Goal: Task Accomplishment & Management: Manage account settings

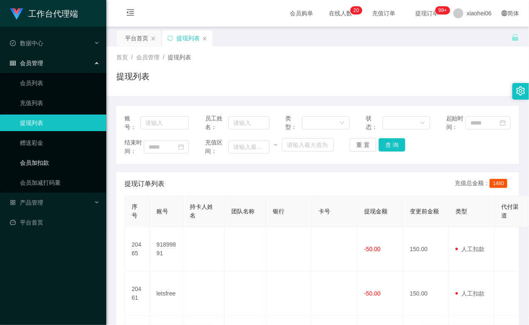
click at [64, 152] on ul "会员列表 充值列表 提现列表 赠送彩金 会员加扣款 会员加减打码量" at bounding box center [53, 133] width 106 height 120
click at [57, 160] on link "会员加扣款" at bounding box center [60, 163] width 80 height 17
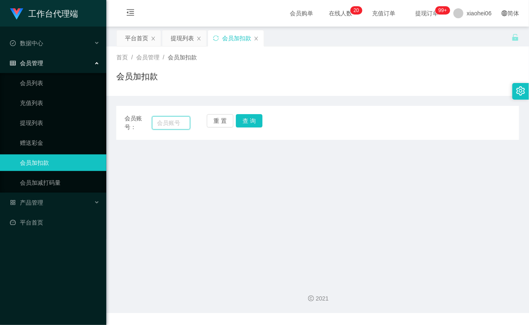
click at [169, 122] on input "text" at bounding box center [171, 122] width 38 height 13
paste input "chintat"
type input "chintat"
click at [250, 124] on button "查 询" at bounding box center [249, 120] width 27 height 13
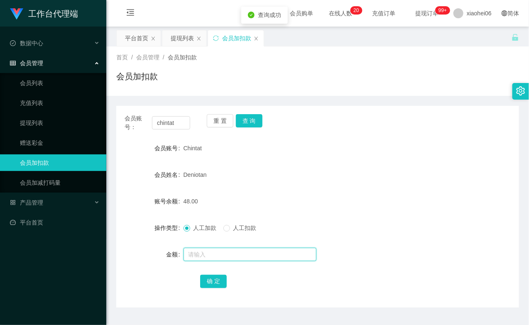
click at [222, 250] on input "text" at bounding box center [250, 254] width 133 height 13
type input "8"
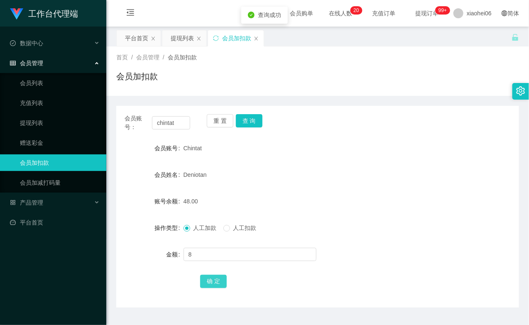
click at [218, 283] on button "确 定" at bounding box center [213, 281] width 27 height 13
click at [330, 152] on div "Chintat" at bounding box center [301, 148] width 235 height 17
click at [52, 123] on link "提现列表" at bounding box center [60, 123] width 80 height 17
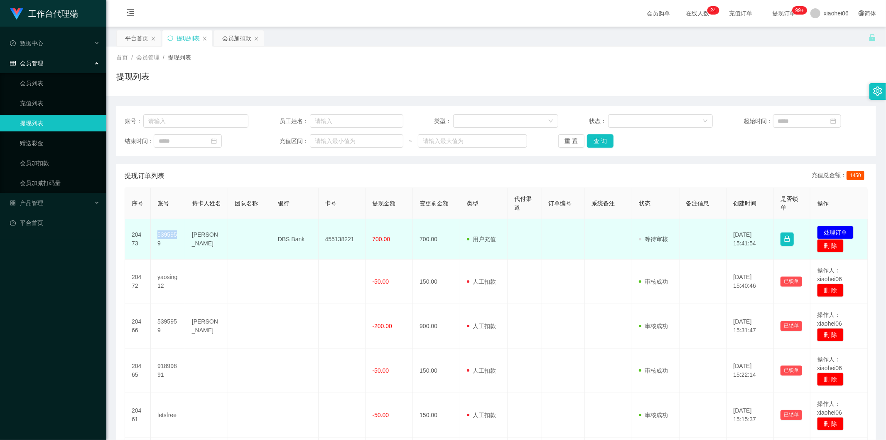
click at [156, 239] on td "5395959" at bounding box center [168, 239] width 34 height 40
click at [157, 239] on td "5395959" at bounding box center [168, 239] width 34 height 40
click at [162, 244] on td "5395959" at bounding box center [168, 239] width 34 height 40
click at [162, 234] on td "5395959" at bounding box center [168, 239] width 34 height 40
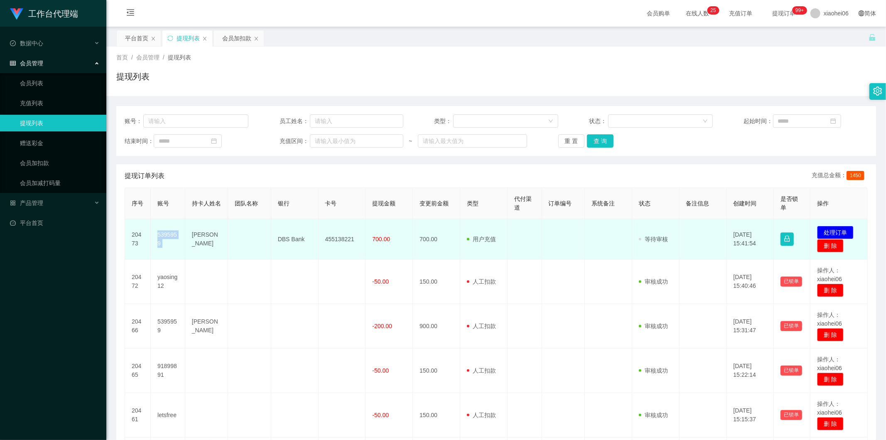
click at [162, 234] on td "5395959" at bounding box center [168, 239] width 34 height 40
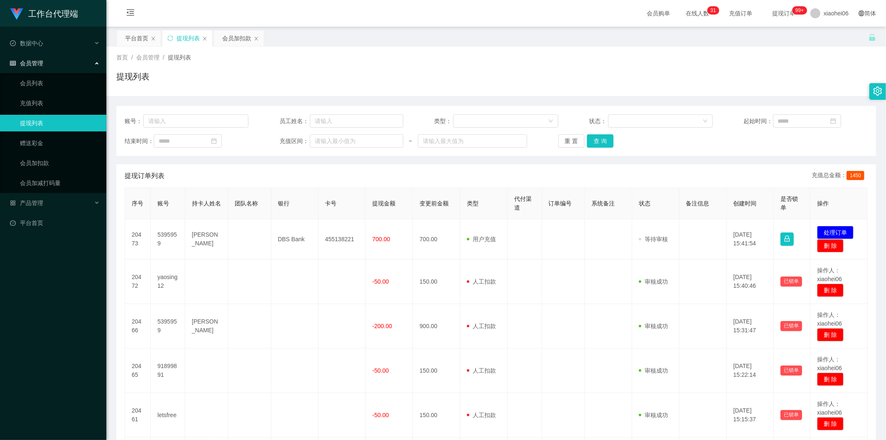
click at [322, 218] on th "卡号" at bounding box center [342, 203] width 47 height 31
click at [38, 201] on span "产品管理" at bounding box center [26, 202] width 33 height 7
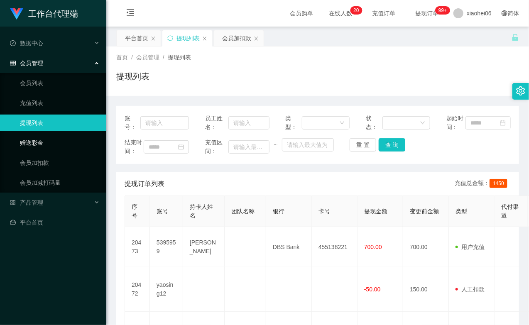
click at [37, 138] on link "赠送彩金" at bounding box center [60, 143] width 80 height 17
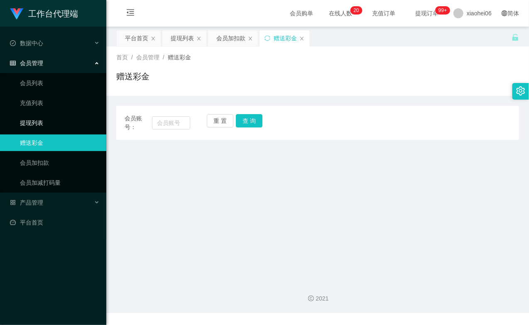
click at [42, 119] on link "提现列表" at bounding box center [60, 123] width 80 height 17
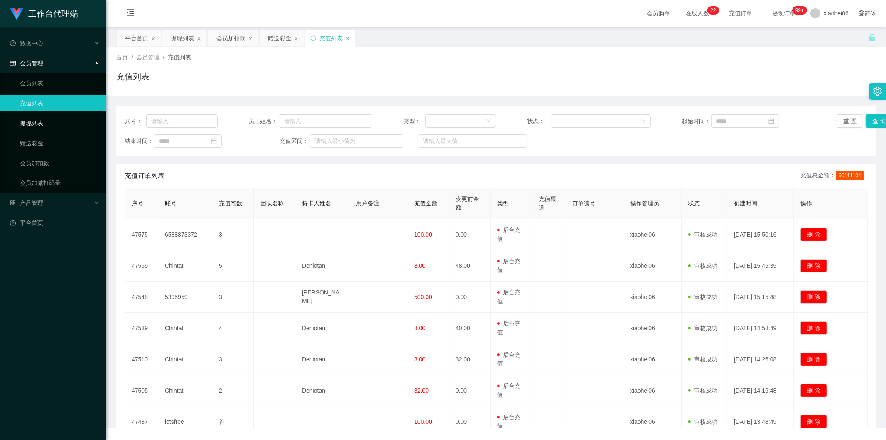
click at [28, 122] on link "提现列表" at bounding box center [60, 123] width 80 height 17
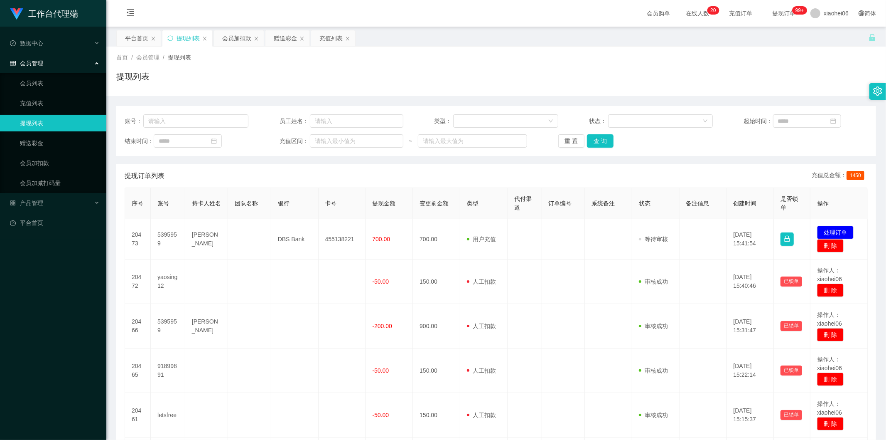
drag, startPoint x: 0, startPoint y: 0, endPoint x: 256, endPoint y: 84, distance: 269.8
click at [256, 84] on div "提现列表" at bounding box center [496, 79] width 760 height 19
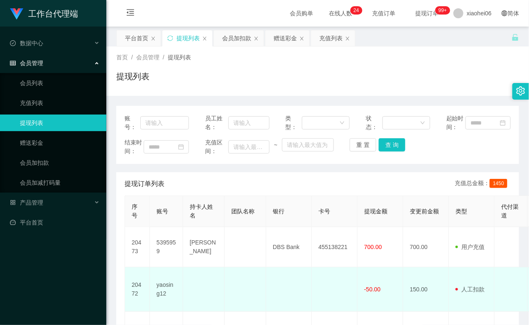
scroll to position [92, 0]
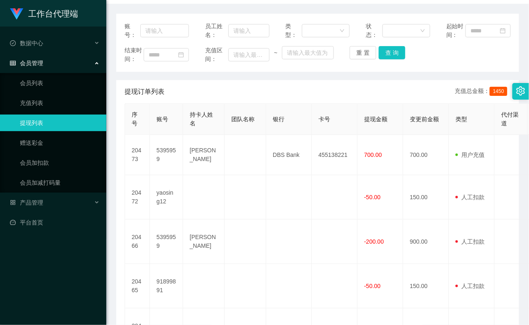
drag, startPoint x: 408, startPoint y: 81, endPoint x: 380, endPoint y: 94, distance: 30.5
click at [408, 72] on div "账号： 员工姓名： 类型： 状态： 起始时间： 结束时间： 充值区间： ~ 重 置 查 询" at bounding box center [317, 43] width 403 height 58
click at [32, 162] on link "会员加扣款" at bounding box center [60, 163] width 80 height 17
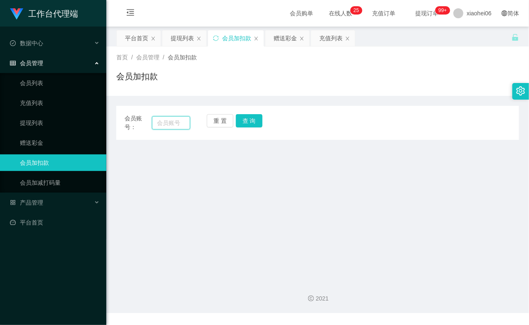
drag, startPoint x: 168, startPoint y: 123, endPoint x: 178, endPoint y: 120, distance: 10.1
click at [168, 123] on input "text" at bounding box center [171, 122] width 38 height 13
paste input "chintat"
type input "chintat"
click at [243, 121] on button "查 询" at bounding box center [249, 120] width 27 height 13
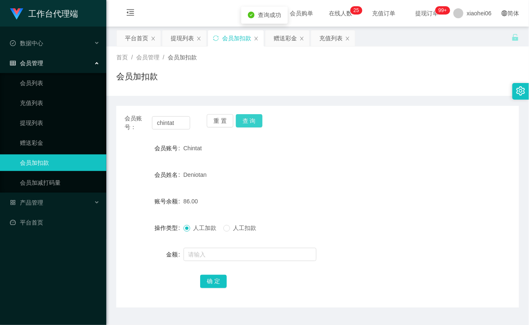
click at [243, 121] on div "重 置 查 询" at bounding box center [240, 122] width 66 height 17
click at [39, 87] on link "会员列表" at bounding box center [60, 83] width 80 height 17
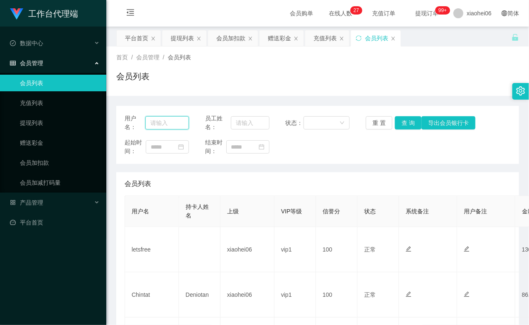
click at [165, 123] on input "text" at bounding box center [167, 122] width 44 height 13
paste input "chintat"
type input "chintat"
click at [402, 124] on button "查 询" at bounding box center [408, 122] width 27 height 13
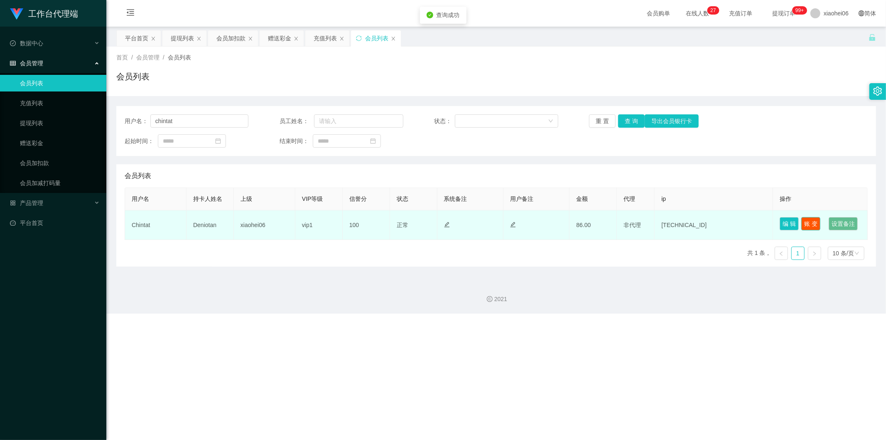
click at [529, 224] on button "账 变" at bounding box center [811, 223] width 19 height 13
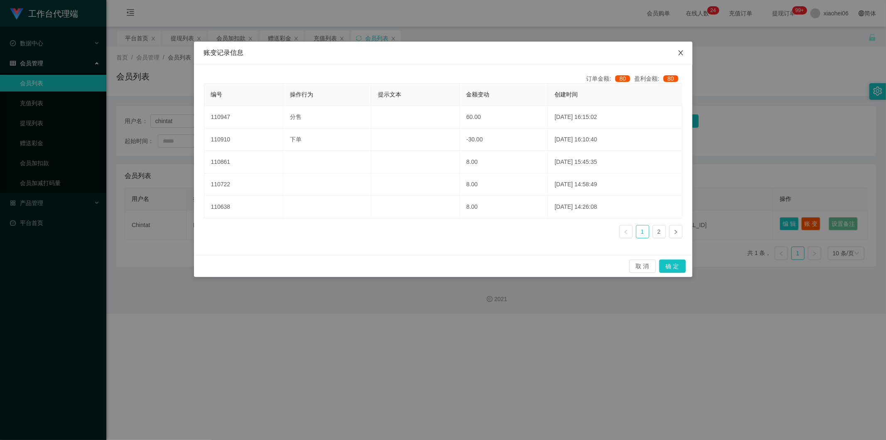
click at [529, 52] on icon "图标: close" at bounding box center [681, 52] width 7 height 7
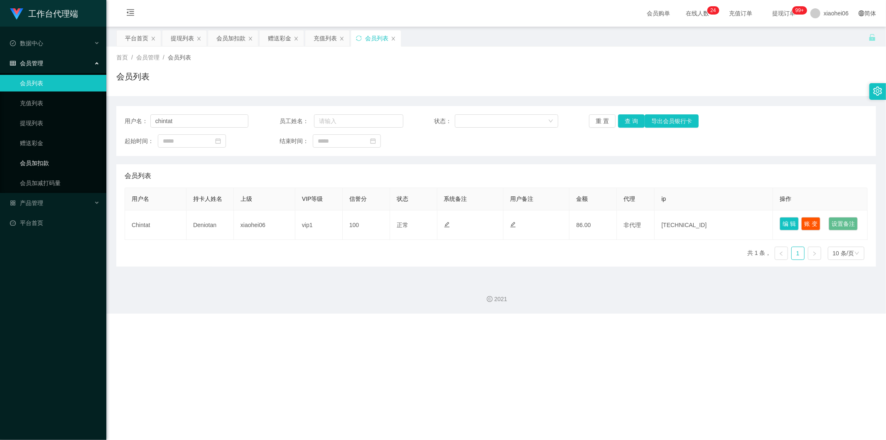
click at [46, 161] on link "会员加扣款" at bounding box center [60, 163] width 80 height 17
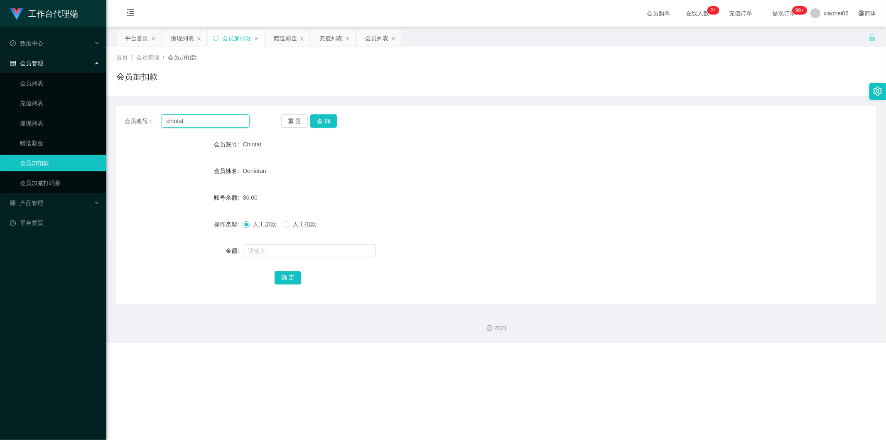
drag, startPoint x: 217, startPoint y: 118, endPoint x: 189, endPoint y: 126, distance: 29.3
click at [102, 113] on section "工作台代理端 数据中心 会员管理 会员列表 充值列表 提现列表 赠送彩金 会员加扣款 会员加减打码量 产品管理 平台首页 保存配置 重置配置 整体风格设置 主…" at bounding box center [443, 171] width 886 height 342
click at [338, 124] on div "重 置 查 询" at bounding box center [343, 120] width 125 height 13
click at [326, 122] on button "查 询" at bounding box center [323, 120] width 27 height 13
click at [326, 122] on div "重 置 查 询" at bounding box center [343, 120] width 125 height 13
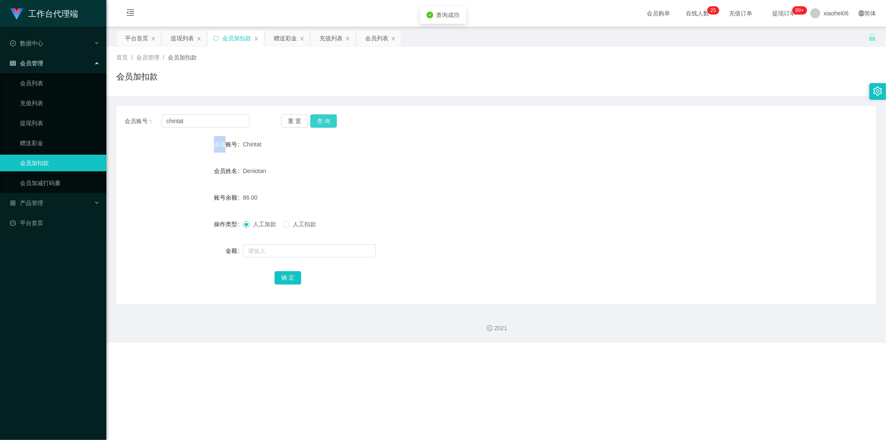
click at [326, 122] on button "查 询" at bounding box center [323, 120] width 27 height 13
click at [180, 123] on input "chintat" at bounding box center [206, 120] width 89 height 13
click at [38, 204] on span "产品管理" at bounding box center [26, 202] width 33 height 7
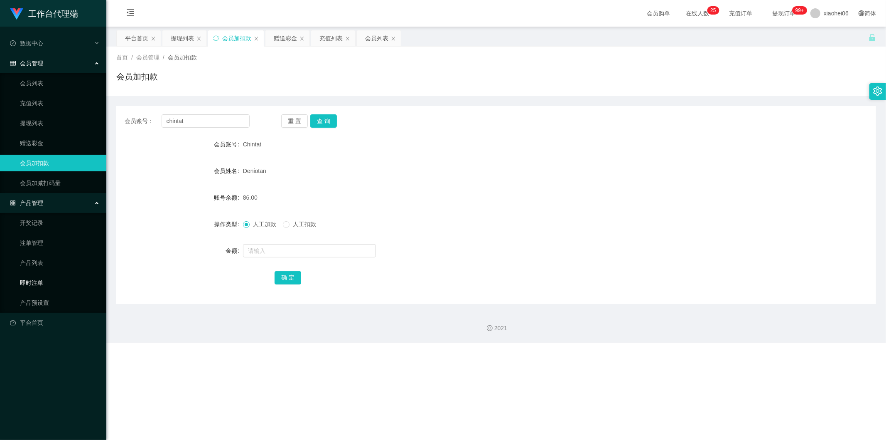
click at [45, 278] on link "即时注单" at bounding box center [60, 282] width 80 height 17
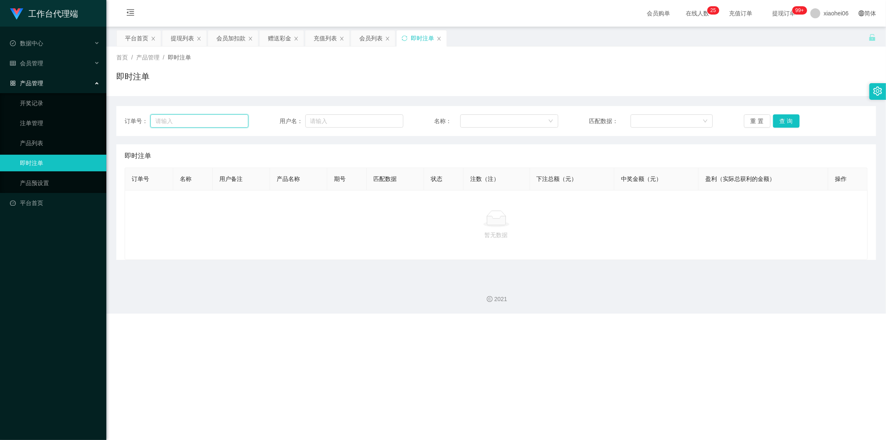
click at [214, 117] on input "text" at bounding box center [199, 120] width 98 height 13
click at [335, 117] on input "text" at bounding box center [354, 120] width 98 height 13
paste input "chintat"
type input "chintat"
click at [529, 117] on button "查 询" at bounding box center [786, 120] width 27 height 13
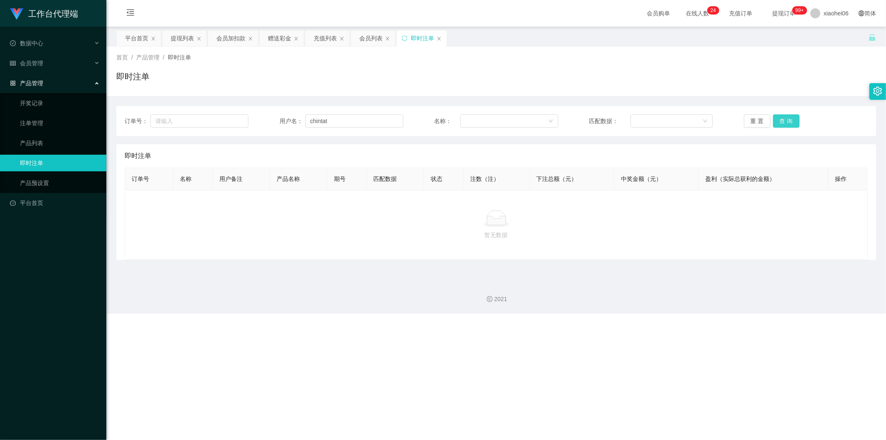
click at [529, 118] on button "查 询" at bounding box center [786, 120] width 27 height 13
click at [529, 120] on button "查 询" at bounding box center [786, 120] width 27 height 13
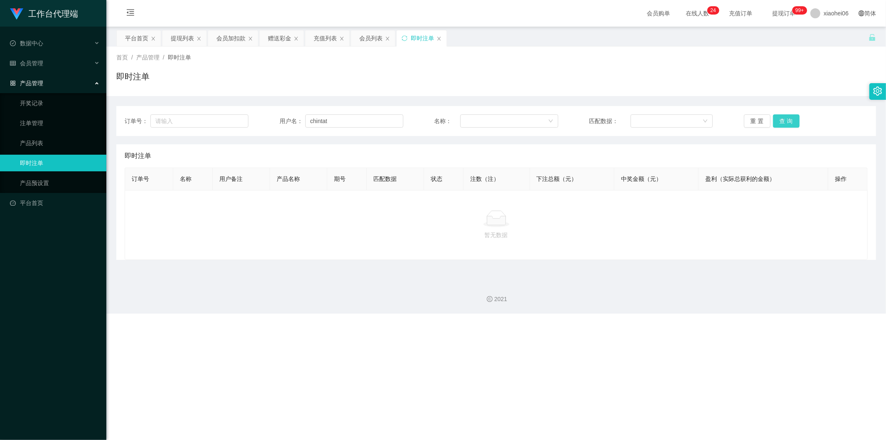
click at [529, 120] on button "查 询" at bounding box center [786, 120] width 27 height 13
click at [529, 121] on button "查 询" at bounding box center [786, 120] width 27 height 13
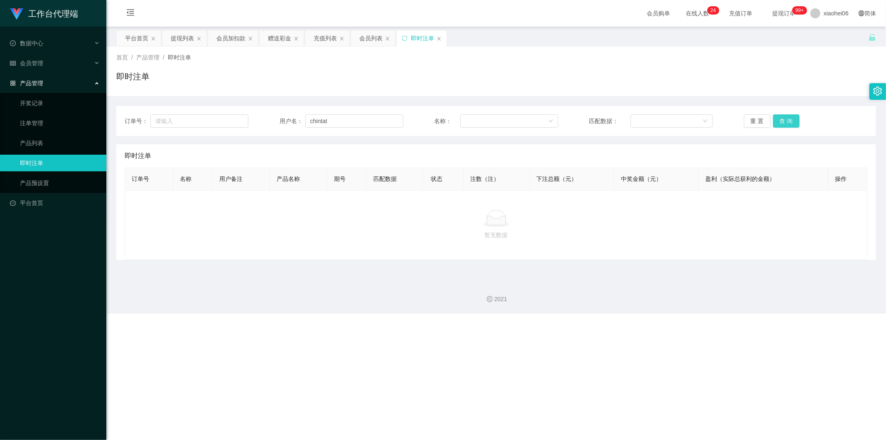
click at [529, 122] on button "查 询" at bounding box center [786, 120] width 27 height 13
click at [529, 121] on button "查 询" at bounding box center [786, 120] width 27 height 13
click at [529, 119] on button "查 询" at bounding box center [786, 120] width 27 height 13
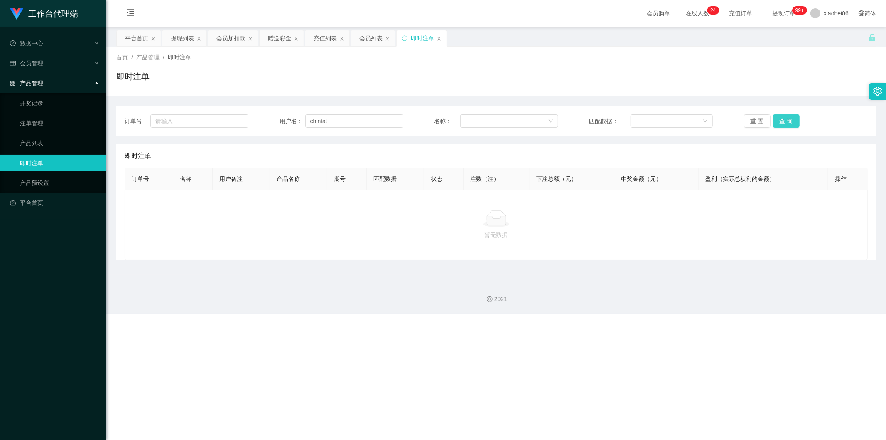
click at [529, 119] on button "查 询" at bounding box center [786, 120] width 27 height 13
click at [529, 117] on button "查 询" at bounding box center [786, 120] width 27 height 13
click at [56, 116] on link "注单管理" at bounding box center [60, 123] width 80 height 17
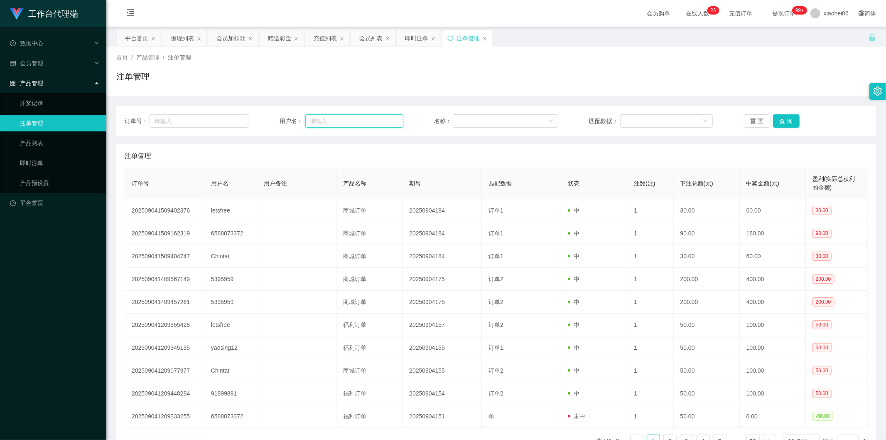
click at [335, 124] on input "text" at bounding box center [354, 120] width 98 height 13
paste input "chintat"
type input "chintat"
click at [529, 121] on div "重 置 查 询" at bounding box center [806, 120] width 124 height 13
click at [529, 121] on button "查 询" at bounding box center [786, 120] width 27 height 13
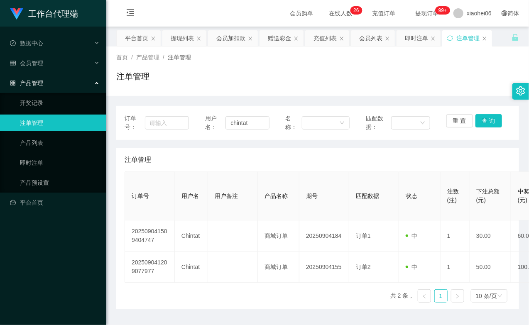
click at [42, 173] on ul "开奖记录 注单管理 产品列表 即时注单 产品预设置" at bounding box center [53, 143] width 106 height 100
click at [48, 66] on div "会员管理" at bounding box center [53, 63] width 106 height 17
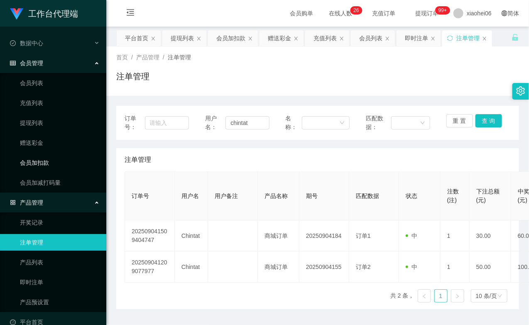
click at [46, 158] on link "会员加扣款" at bounding box center [60, 163] width 80 height 17
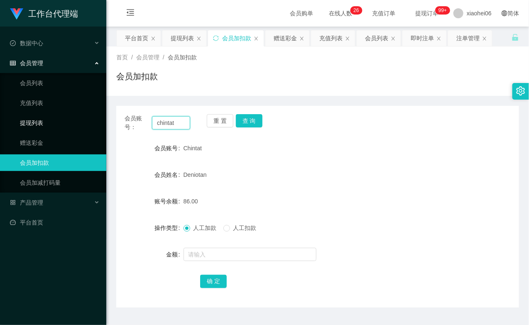
drag, startPoint x: 181, startPoint y: 123, endPoint x: 113, endPoint y: 118, distance: 68.4
click at [43, 113] on section "工作台代理端 数据中心 会员管理 会员列表 充值列表 提现列表 赠送彩金 会员加扣款 会员加减打码量 产品管理 开奖记录 注单管理 产品列表 即时注单 产品预…" at bounding box center [264, 173] width 529 height 347
click at [246, 123] on button "查 询" at bounding box center [249, 120] width 27 height 13
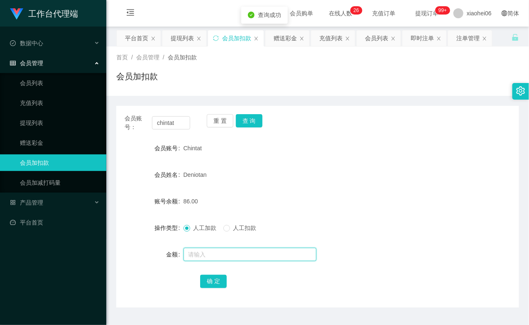
click at [219, 248] on input "text" at bounding box center [250, 254] width 133 height 13
type input "v130-80"
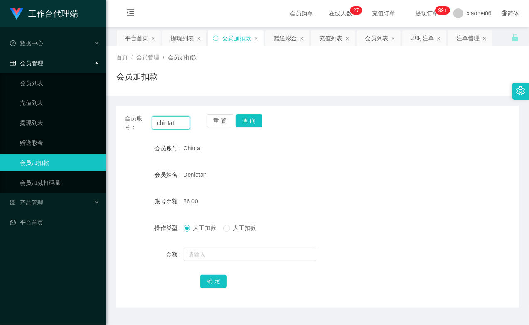
drag, startPoint x: 177, startPoint y: 122, endPoint x: 153, endPoint y: 115, distance: 25.2
click at [118, 116] on div "会员账号： chintat 重 置 查 询" at bounding box center [317, 122] width 403 height 17
click at [254, 122] on button "查 询" at bounding box center [249, 120] width 27 height 13
click at [254, 122] on div "重 置 查 询" at bounding box center [240, 122] width 66 height 17
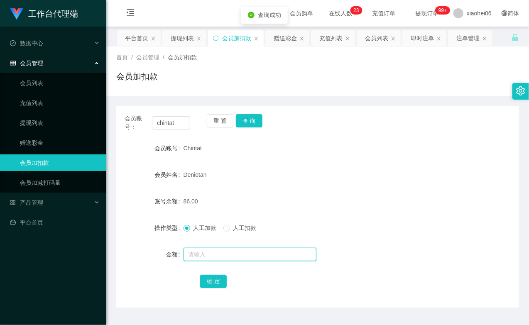
click at [240, 256] on input "text" at bounding box center [250, 254] width 133 height 13
type input "100"
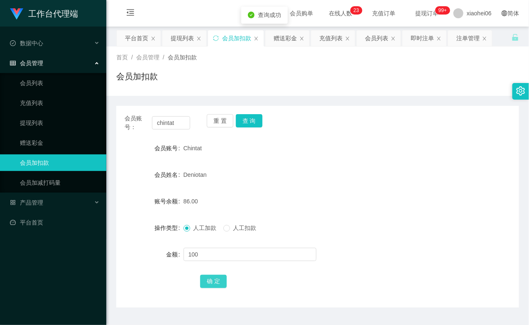
click at [218, 280] on button "确 定" at bounding box center [213, 281] width 27 height 13
click at [256, 175] on div "Deniotan" at bounding box center [301, 175] width 235 height 17
click at [189, 123] on input "chintat" at bounding box center [171, 122] width 38 height 13
paste input "chintat"
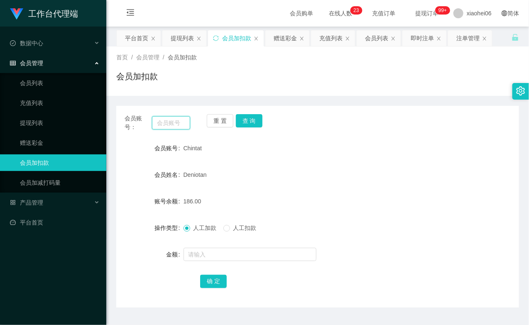
type input "chintat"
click at [53, 121] on link "提现列表" at bounding box center [60, 123] width 80 height 17
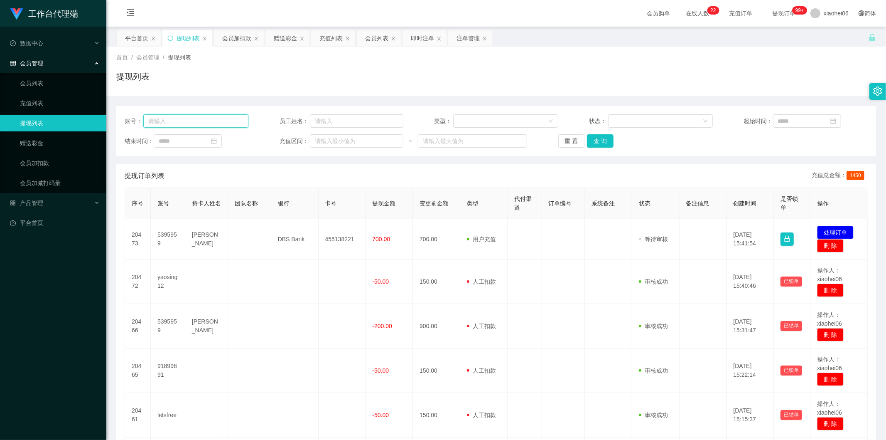
drag, startPoint x: 191, startPoint y: 121, endPoint x: 197, endPoint y: 120, distance: 5.7
click at [191, 121] on input "text" at bounding box center [195, 120] width 105 height 13
paste input "chintat"
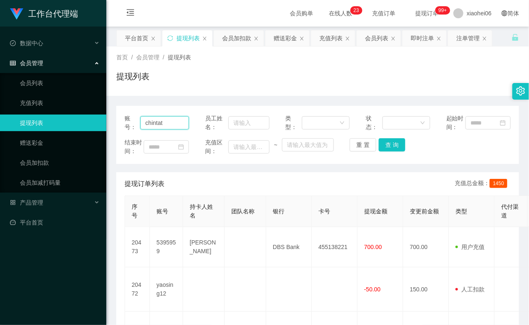
type input "chintat"
click at [50, 155] on link "会员加扣款" at bounding box center [60, 163] width 80 height 17
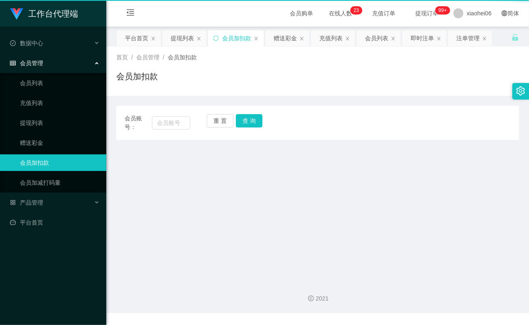
click at [51, 159] on link "会员加扣款" at bounding box center [60, 163] width 80 height 17
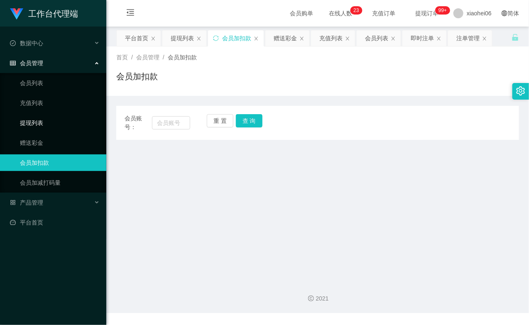
click at [43, 116] on link "提现列表" at bounding box center [60, 123] width 80 height 17
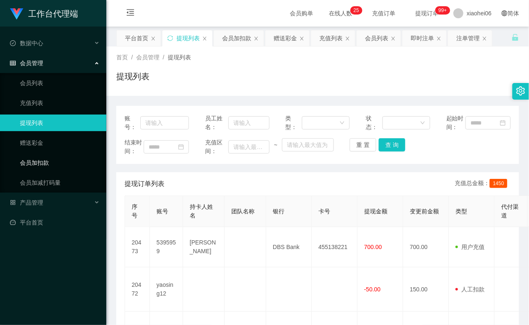
click at [50, 161] on link "会员加扣款" at bounding box center [60, 163] width 80 height 17
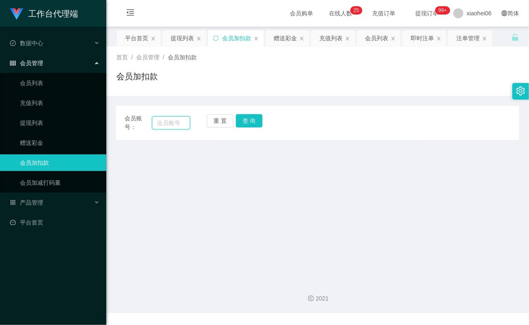
click at [157, 125] on input "text" at bounding box center [171, 122] width 38 height 13
paste input "chintat"
type input "chintat"
click at [248, 121] on button "查 询" at bounding box center [249, 120] width 27 height 13
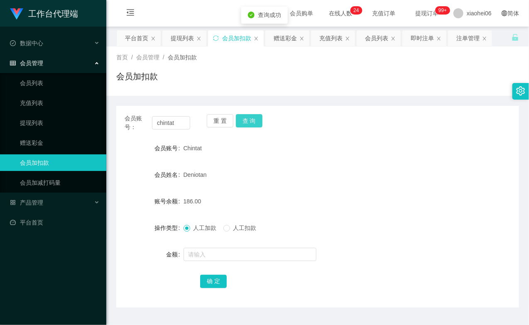
click at [248, 121] on button "查 询" at bounding box center [249, 120] width 27 height 13
click at [229, 253] on div at bounding box center [301, 254] width 235 height 17
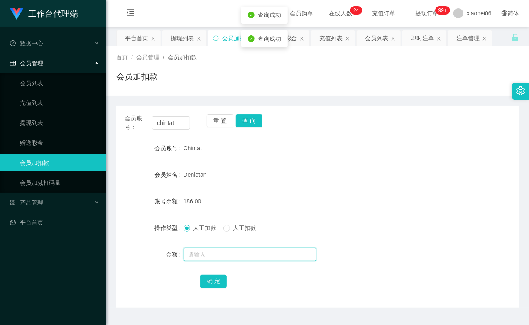
click at [229, 252] on input "text" at bounding box center [250, 254] width 133 height 13
type input "24"
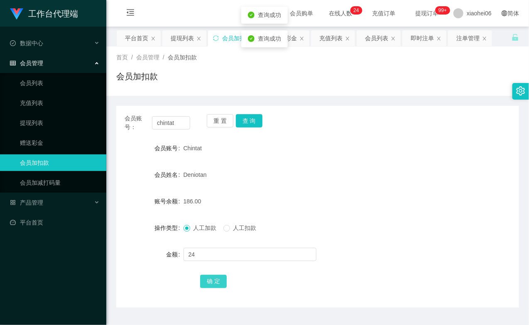
click at [217, 280] on button "确 定" at bounding box center [213, 281] width 27 height 13
click at [298, 204] on div "186.00" at bounding box center [301, 201] width 235 height 17
click at [52, 118] on link "提现列表" at bounding box center [60, 123] width 80 height 17
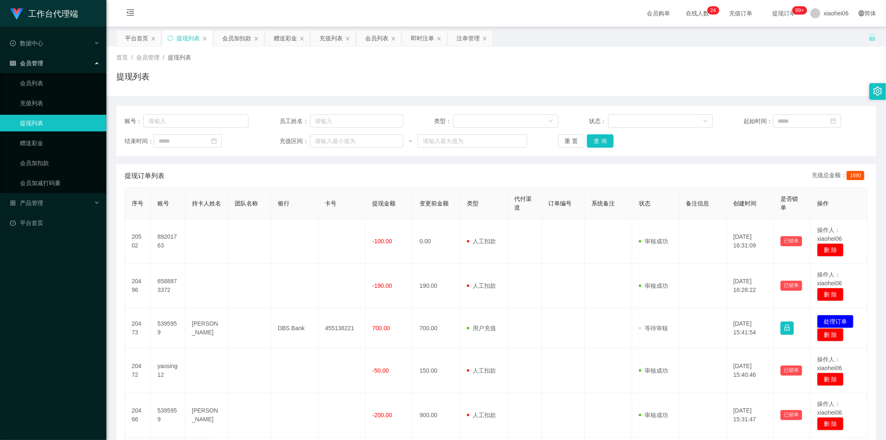
click at [379, 295] on td "-190.00" at bounding box center [389, 285] width 47 height 44
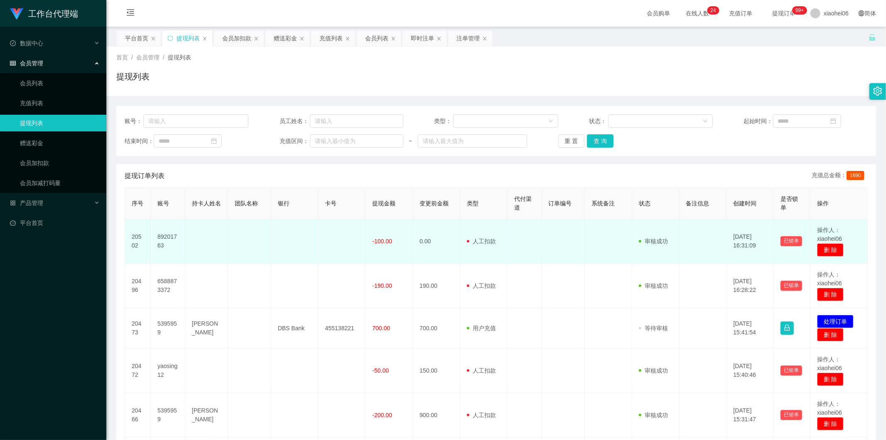
click at [393, 245] on td "-100.00" at bounding box center [389, 241] width 47 height 44
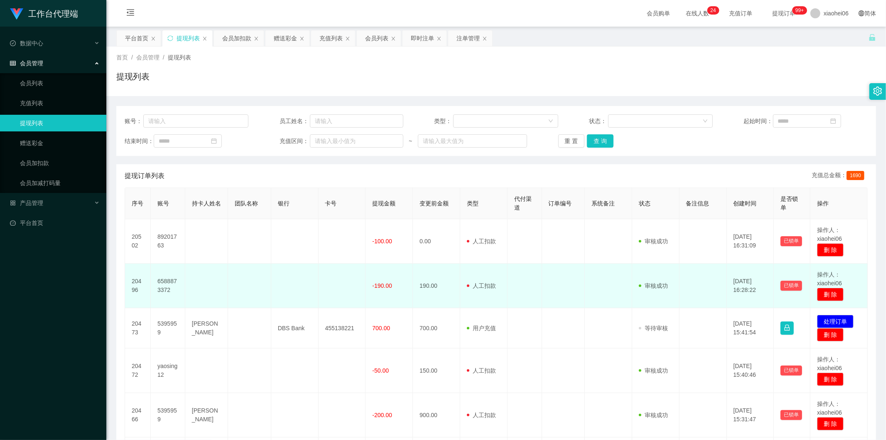
click at [392, 287] on td "-190.00" at bounding box center [389, 285] width 47 height 44
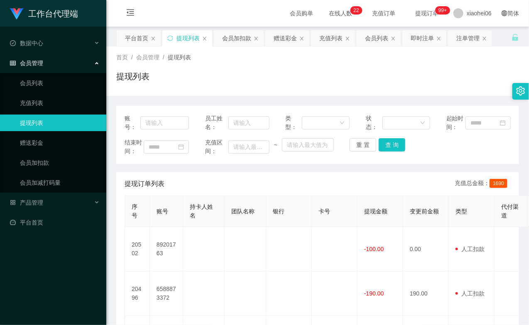
click at [383, 86] on div "提现列表" at bounding box center [317, 79] width 403 height 19
click at [30, 158] on link "会员加扣款" at bounding box center [60, 163] width 80 height 17
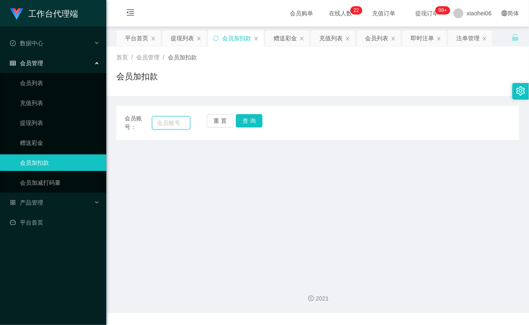
click at [165, 122] on input "text" at bounding box center [171, 122] width 38 height 13
paste input "chintat"
type input "chintat"
click at [256, 119] on button "查 询" at bounding box center [249, 120] width 27 height 13
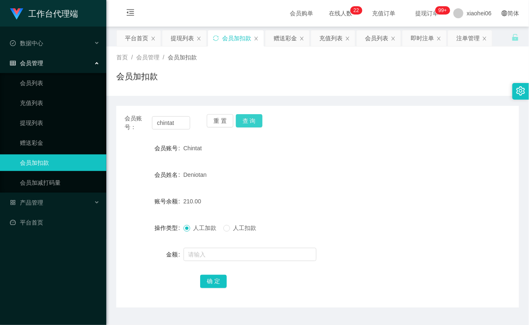
click at [256, 119] on div "重 置 查 询" at bounding box center [240, 122] width 66 height 17
click at [51, 80] on link "会员列表" at bounding box center [60, 83] width 80 height 17
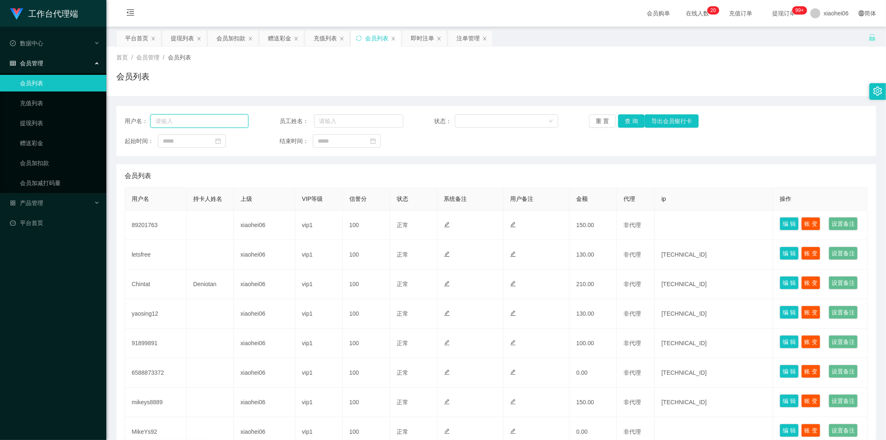
click at [234, 120] on input "text" at bounding box center [199, 120] width 98 height 13
paste input "chintat"
type input "chintat"
click at [632, 122] on button "查 询" at bounding box center [631, 120] width 27 height 13
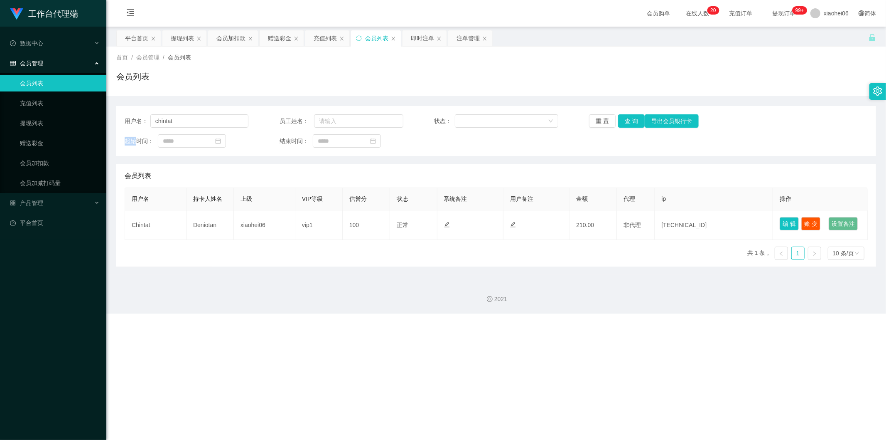
click at [632, 122] on div "重 置 查 询 导出会员银行卡" at bounding box center [651, 120] width 124 height 13
click at [632, 122] on button "查 询" at bounding box center [631, 120] width 27 height 13
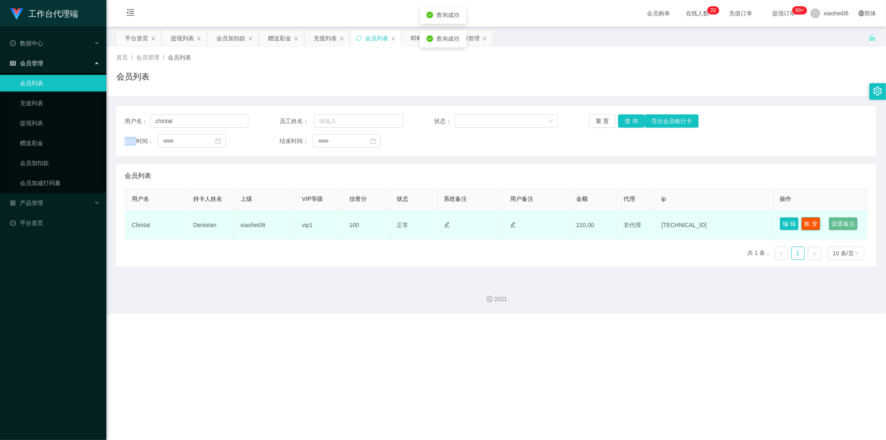
click at [815, 222] on button "账 变" at bounding box center [811, 223] width 19 height 13
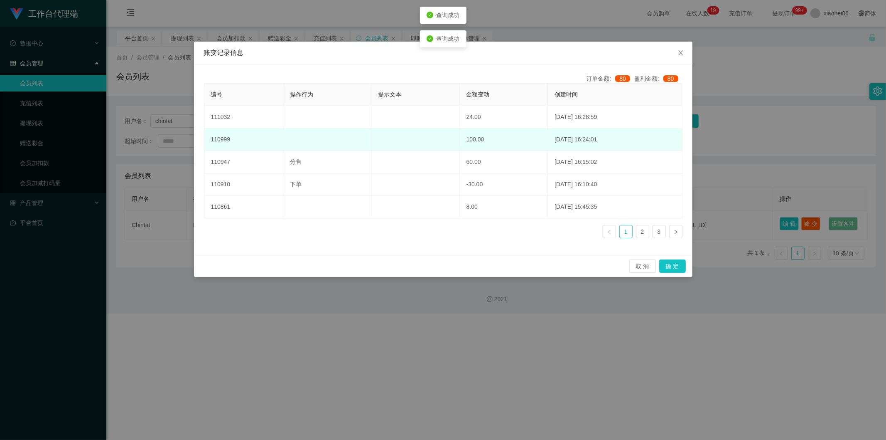
click at [513, 143] on td "100.00" at bounding box center [504, 139] width 88 height 22
click at [552, 139] on td "2025-09-04 16:24:01" at bounding box center [615, 139] width 134 height 22
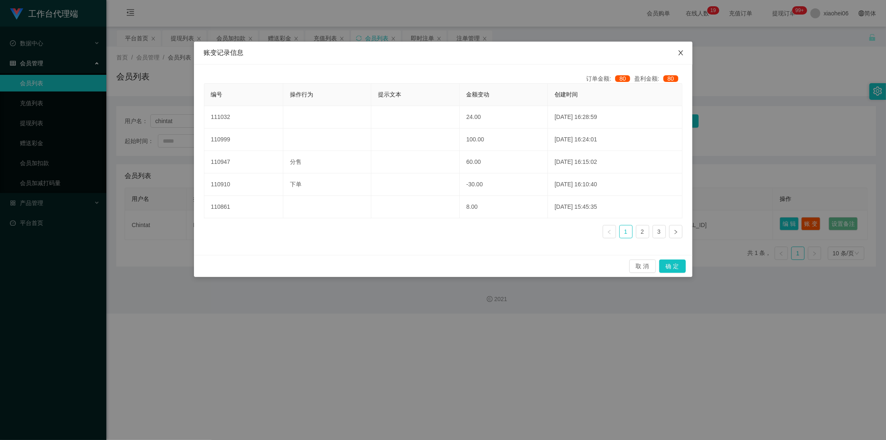
click at [678, 52] on icon "图标: close" at bounding box center [681, 52] width 7 height 7
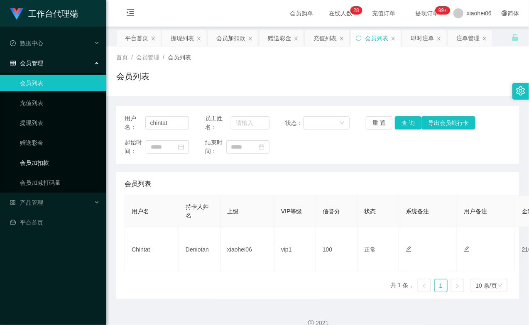
click at [54, 162] on link "会员加扣款" at bounding box center [60, 163] width 80 height 17
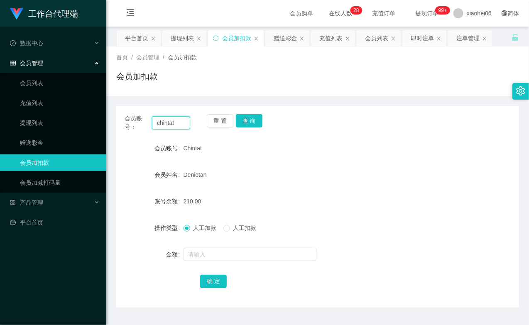
click at [186, 123] on input "chintat" at bounding box center [171, 122] width 38 height 13
click at [228, 121] on button "重 置" at bounding box center [220, 120] width 27 height 13
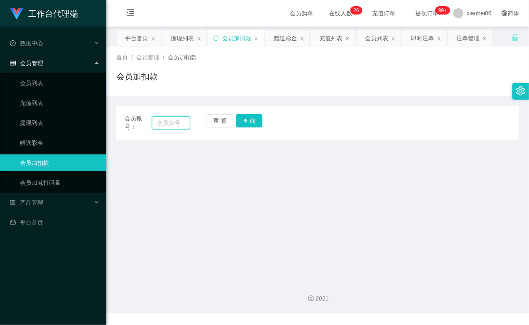
click at [170, 122] on input "text" at bounding box center [171, 122] width 38 height 13
paste input "chintat"
type input "chintat"
click at [256, 123] on button "查 询" at bounding box center [249, 120] width 27 height 13
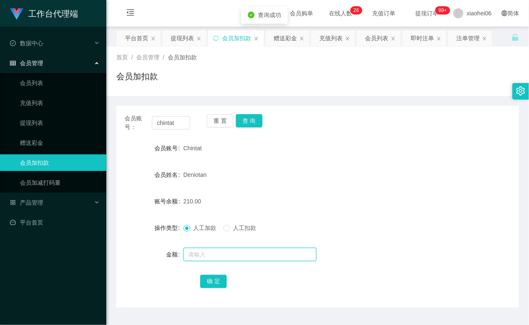
click at [206, 258] on input "text" at bounding box center [250, 254] width 133 height 13
type input "8"
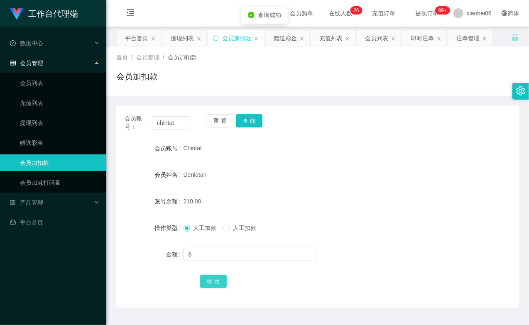
click at [209, 284] on button "确 定" at bounding box center [213, 281] width 27 height 13
click at [464, 34] on span "退出登录" at bounding box center [466, 36] width 23 height 7
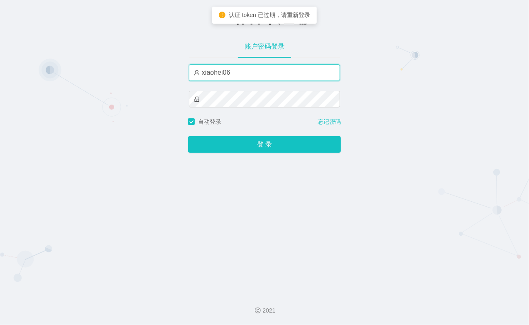
click at [249, 74] on input "xiaohei06" at bounding box center [264, 72] width 151 height 17
type input "xiaohei03"
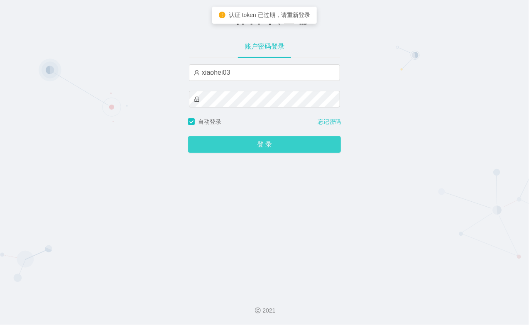
click at [256, 145] on button "登 录" at bounding box center [264, 144] width 153 height 17
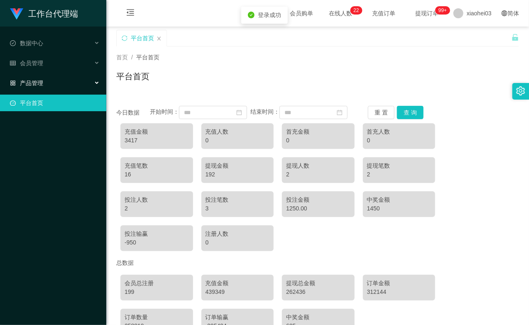
click at [52, 80] on div "产品管理" at bounding box center [53, 83] width 106 height 17
click at [52, 64] on div "会员管理" at bounding box center [53, 63] width 106 height 17
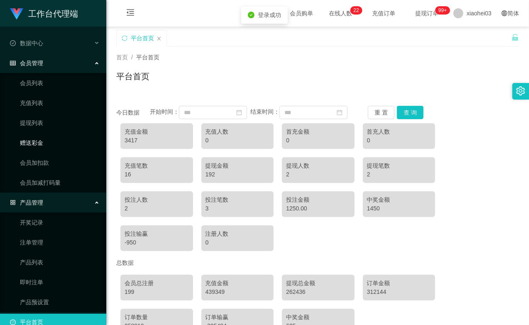
click at [46, 142] on link "赠送彩金" at bounding box center [60, 143] width 80 height 17
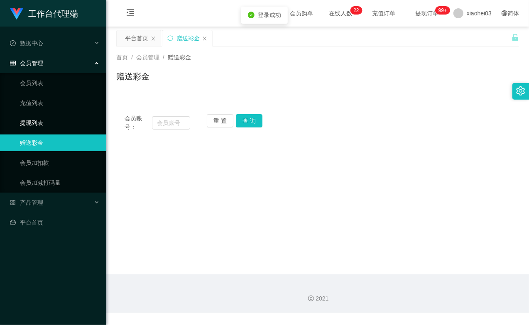
click at [44, 116] on link "提现列表" at bounding box center [60, 123] width 80 height 17
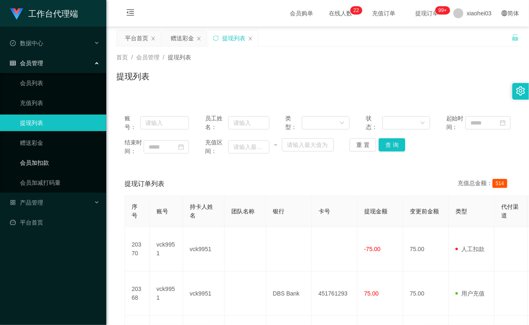
click at [47, 164] on link "会员加扣款" at bounding box center [60, 163] width 80 height 17
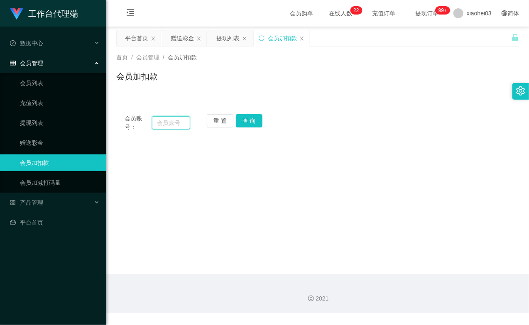
click at [175, 126] on input "text" at bounding box center [171, 122] width 38 height 13
paste input "yt"
type input "yt"
click at [250, 120] on button "查 询" at bounding box center [249, 120] width 27 height 13
click at [250, 120] on div "重 置 查 询" at bounding box center [240, 122] width 66 height 17
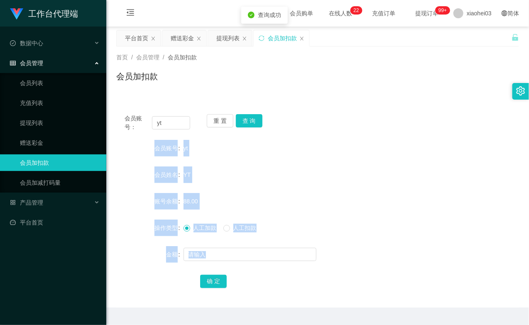
click at [176, 160] on form "会员账号 yt 会员姓名 YT 账号余额 88.00 操作类型 人工加款 人工扣款 金额 确 定" at bounding box center [317, 215] width 403 height 150
click at [175, 143] on div "会员账号" at bounding box center [149, 148] width 67 height 17
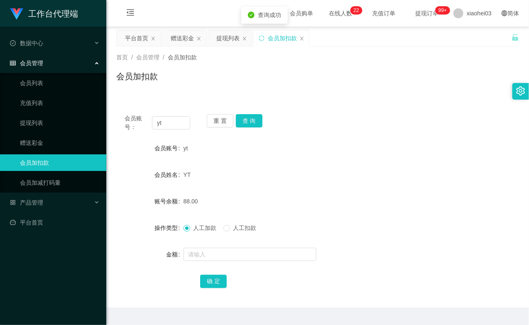
click at [159, 114] on div "会员账号： yt" at bounding box center [158, 122] width 66 height 17
drag, startPoint x: 170, startPoint y: 118, endPoint x: 134, endPoint y: 115, distance: 36.3
click at [137, 116] on div "会员账号： yt" at bounding box center [158, 122] width 66 height 17
click at [482, 5] on span "xiaohei03" at bounding box center [479, 13] width 25 height 27
click at [465, 33] on span "退出登录" at bounding box center [466, 36] width 23 height 7
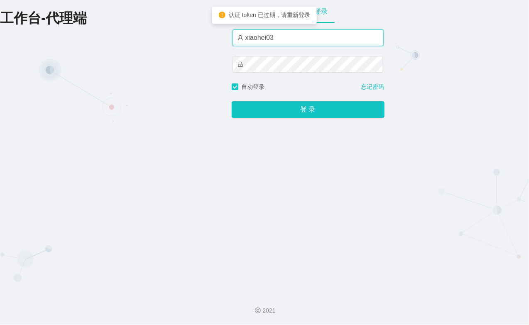
click at [283, 42] on input "xiaohei03" at bounding box center [308, 38] width 151 height 17
type input "xiaohei06"
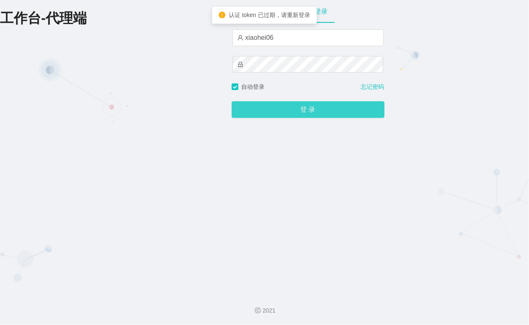
click at [305, 103] on button "登 录" at bounding box center [308, 109] width 153 height 17
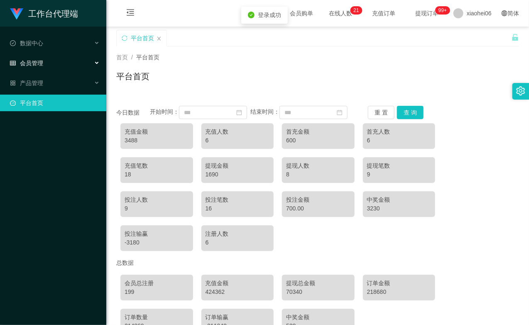
click at [68, 69] on div "会员管理" at bounding box center [53, 63] width 106 height 17
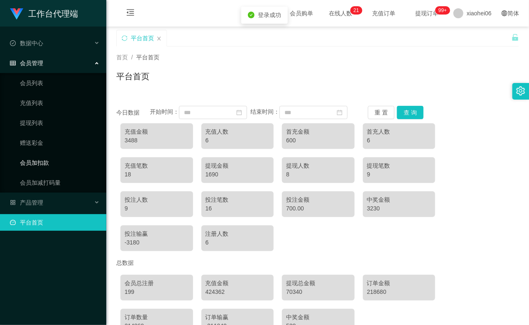
drag, startPoint x: 43, startPoint y: 162, endPoint x: 75, endPoint y: 154, distance: 33.0
click at [42, 162] on link "会员加扣款" at bounding box center [60, 163] width 80 height 17
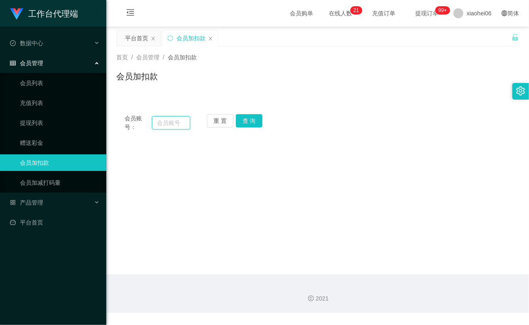
drag, startPoint x: 176, startPoint y: 127, endPoint x: 193, endPoint y: 129, distance: 17.1
click at [176, 127] on input "text" at bounding box center [171, 122] width 38 height 13
paste input "您当前身份：【学员】✅ 💰已提交【8】积分已录入您的工作台帐户，1积分等于S$1 🟢工作台满40积分可自行申请提现"
type input "您当前身份：【学员】✅ 💰已提交【8】积分已录入您的工作台帐户，1积分等于S$1 🟢工作台满40积分可自行申请提现"
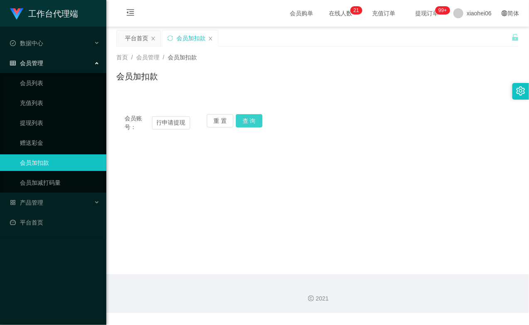
scroll to position [0, 0]
click at [256, 125] on button "查 询" at bounding box center [249, 120] width 27 height 13
click at [406, 68] on div "首页 / 会员管理 / 会员加扣款 / 会员加扣款" at bounding box center [317, 71] width 403 height 36
click at [167, 114] on div "会员账号： 您当前身份：【学员】✅ 💰已提交【8】积分已录入您的工作台帐户，1积分等于S$1 🟢工作台满40积分可自行申请提现" at bounding box center [158, 122] width 66 height 17
click at [165, 122] on input "您当前身份：【学员】✅ 💰已提交【8】积分已录入您的工作台帐户，1积分等于S$1 🟢工作台满40积分可自行申请提现" at bounding box center [171, 122] width 38 height 13
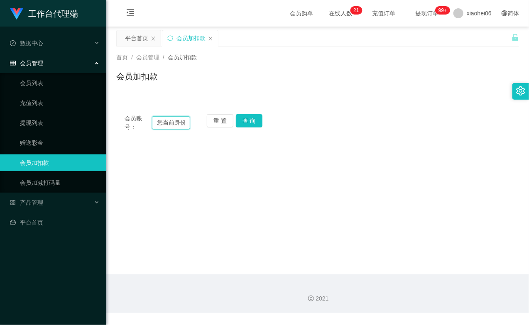
click at [165, 123] on input "您当前身份：【学员】✅ 💰已提交【8】积分已录入您的工作台帐户，1积分等于S$1 🟢工作台满40积分可自行申请提现" at bounding box center [171, 122] width 38 height 13
click at [171, 124] on input "您当前身份：【学员】✅ 💰已提交【8】积分已录入您的工作台帐户，1积分等于S$1 🟢工作台满40积分可自行申请提现" at bounding box center [171, 122] width 38 height 13
paste input "chintat"
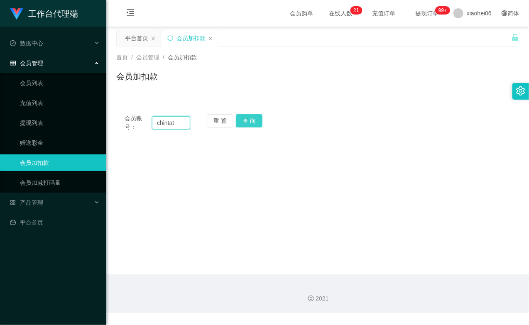
type input "chintat"
click at [258, 120] on button "查 询" at bounding box center [249, 120] width 27 height 13
click at [258, 120] on div "重 置 查 询" at bounding box center [240, 122] width 66 height 17
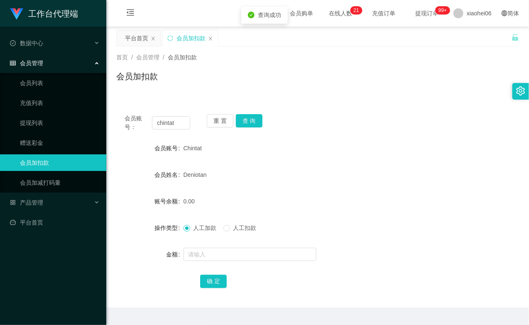
click at [219, 263] on div at bounding box center [301, 254] width 235 height 17
click at [222, 258] on input "text" at bounding box center [250, 254] width 133 height 13
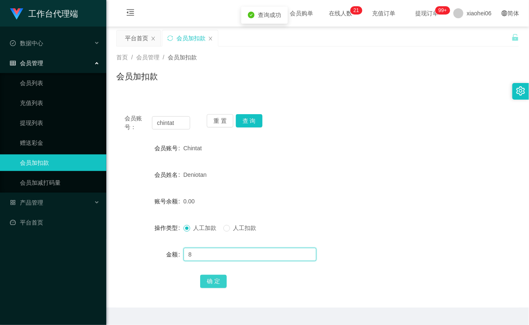
type input "8"
click at [217, 281] on button "确 定" at bounding box center [213, 281] width 27 height 13
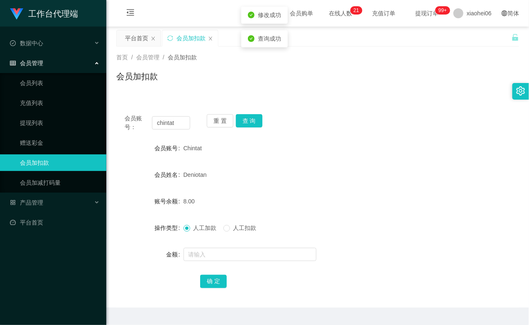
click at [287, 194] on div "8.00" at bounding box center [301, 201] width 235 height 17
click at [376, 127] on div "会员账号： chintat 重 置 查 询" at bounding box center [317, 122] width 403 height 17
click at [43, 108] on link "充值列表" at bounding box center [60, 103] width 80 height 17
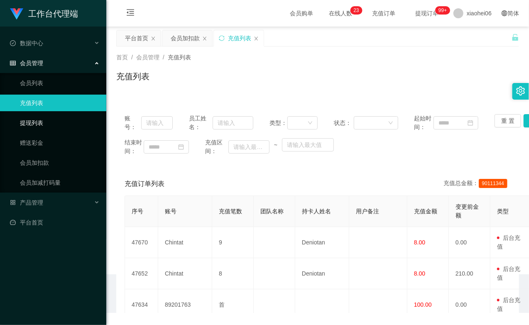
click at [47, 126] on link "提现列表" at bounding box center [60, 123] width 80 height 17
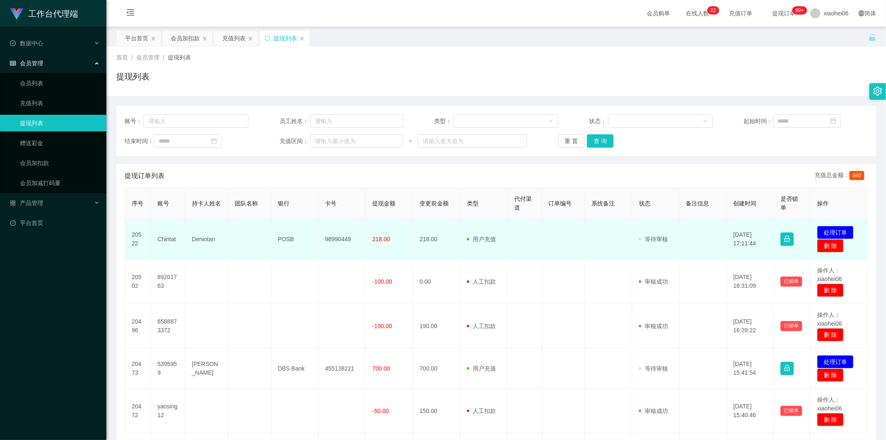
click at [165, 239] on td "Chintat" at bounding box center [168, 239] width 34 height 40
copy td "Chintat"
click at [529, 231] on button "处理订单" at bounding box center [835, 232] width 37 height 13
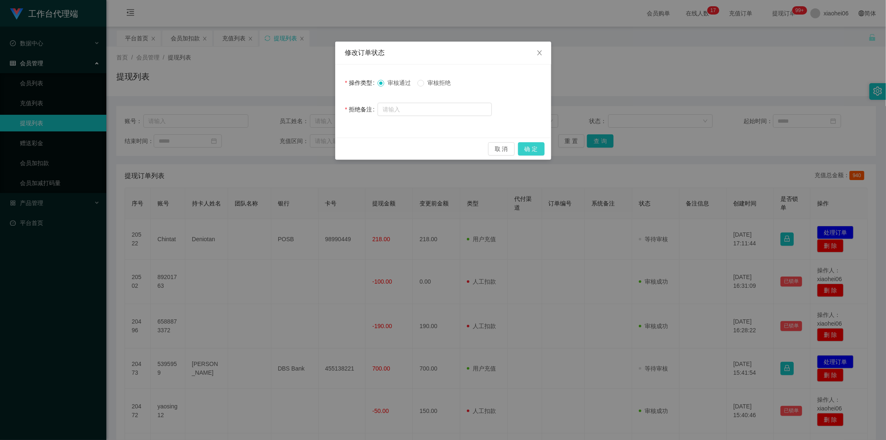
click at [529, 148] on button "确 定" at bounding box center [531, 148] width 27 height 13
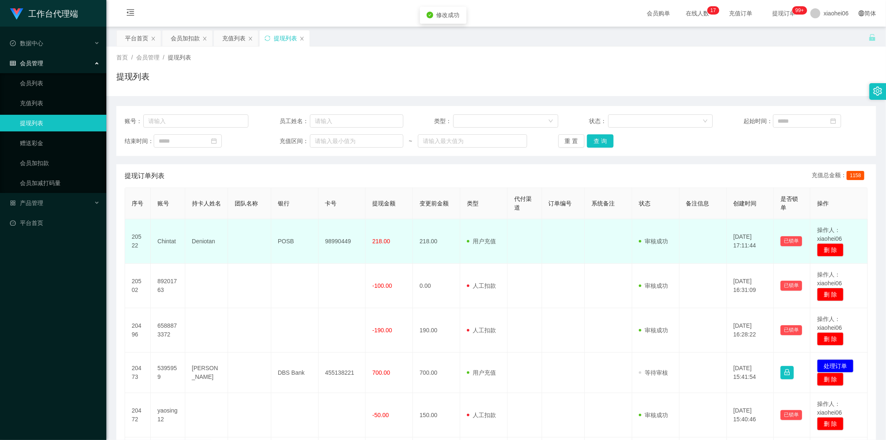
click at [346, 233] on td "98990449" at bounding box center [342, 241] width 47 height 44
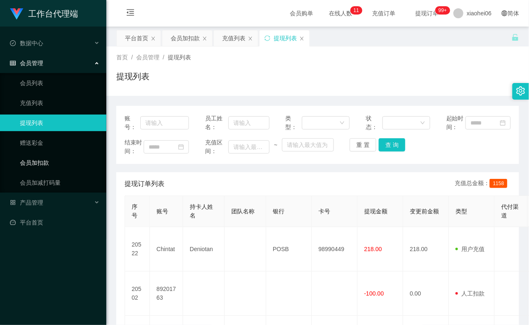
click at [67, 164] on link "会员加扣款" at bounding box center [60, 163] width 80 height 17
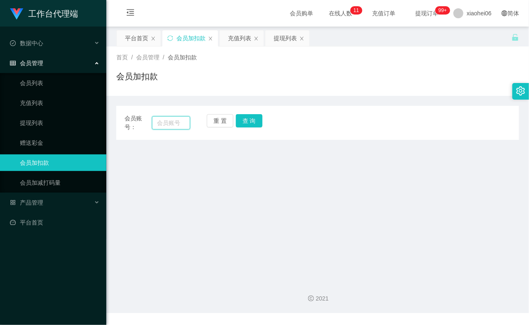
click at [172, 125] on input "text" at bounding box center [171, 122] width 38 height 13
paste input "chintat"
type input "chintat"
click at [259, 121] on button "查 询" at bounding box center [249, 120] width 27 height 13
click at [259, 121] on div "重 置 查 询" at bounding box center [240, 122] width 66 height 17
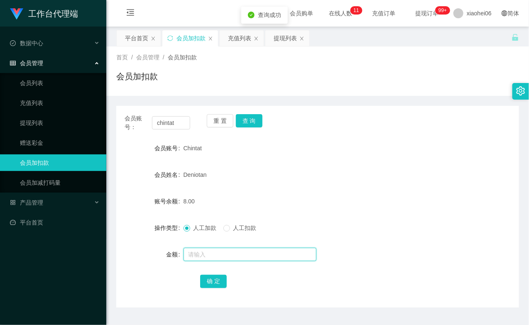
click at [217, 259] on input "text" at bounding box center [250, 254] width 133 height 13
type input "16"
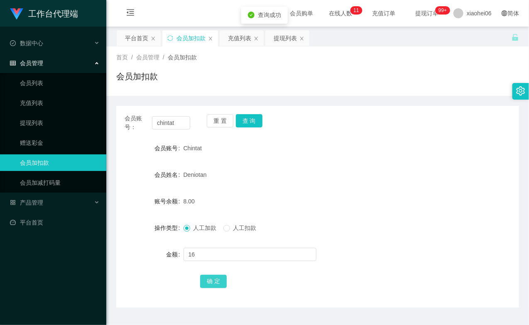
click at [212, 284] on button "确 定" at bounding box center [213, 281] width 27 height 13
drag, startPoint x: 307, startPoint y: 212, endPoint x: 400, endPoint y: 100, distance: 145.8
click at [307, 211] on form "会员账号 Chintat 会员姓名 Deniotan 账号余额 24.00 操作类型 人工加款 人工扣款 金额 确 定" at bounding box center [317, 215] width 403 height 150
click at [35, 131] on link "提现列表" at bounding box center [60, 123] width 80 height 17
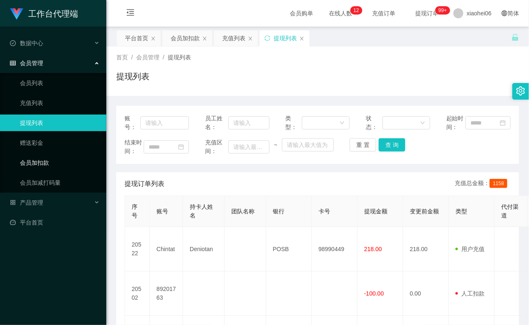
click at [55, 164] on link "会员加扣款" at bounding box center [60, 163] width 80 height 17
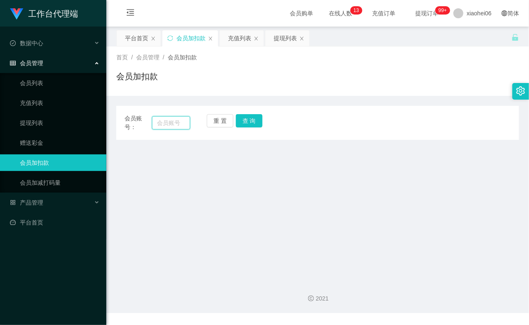
click at [169, 122] on input "text" at bounding box center [171, 122] width 38 height 13
paste input "chintat"
type input "chintat"
click at [251, 125] on button "查 询" at bounding box center [249, 120] width 27 height 13
click at [253, 125] on div "重 置 查 询" at bounding box center [240, 122] width 66 height 17
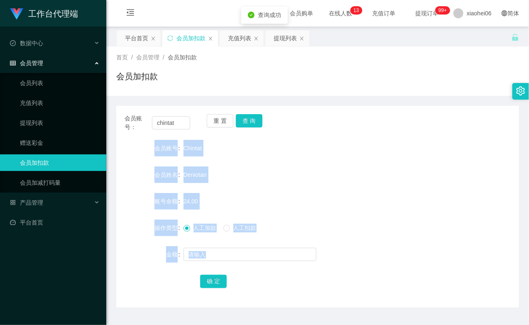
click at [189, 182] on div "Deniotan" at bounding box center [301, 175] width 235 height 17
click at [193, 174] on span "Deniotan" at bounding box center [195, 175] width 23 height 7
click at [196, 210] on form "会员账号 Chintat 会员姓名 Deniotan 账号余额 24.00 操作类型 人工加款 人工扣款 金额 确 定" at bounding box center [317, 215] width 403 height 150
click at [192, 202] on span "24.00" at bounding box center [191, 201] width 15 height 7
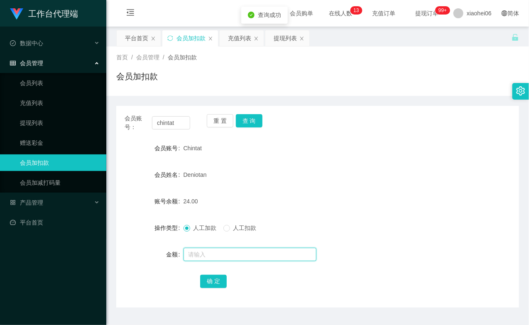
click at [209, 253] on input "text" at bounding box center [250, 254] width 133 height 13
type input "8"
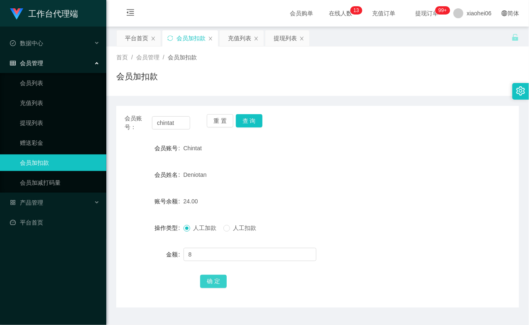
click at [208, 276] on button "确 定" at bounding box center [213, 281] width 27 height 13
click at [293, 195] on div "32.00" at bounding box center [301, 201] width 235 height 17
click at [23, 121] on link "提现列表" at bounding box center [60, 123] width 80 height 17
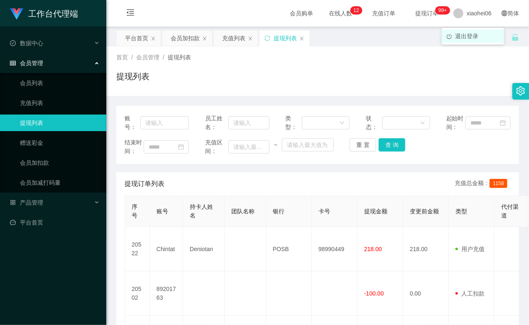
click at [472, 38] on span "退出登录" at bounding box center [466, 36] width 23 height 7
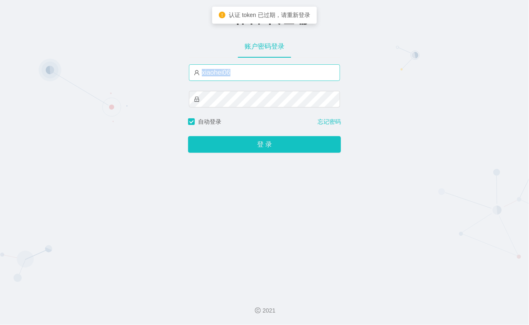
click at [249, 80] on div "xiaohei06" at bounding box center [264, 90] width 151 height 53
click at [247, 76] on input "xiaohei06" at bounding box center [264, 72] width 151 height 17
type input "xiaohei03"
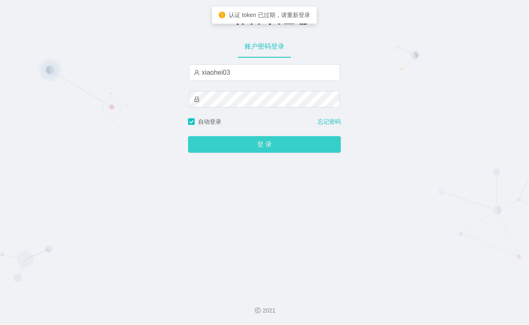
click at [254, 145] on button "登 录" at bounding box center [264, 144] width 153 height 17
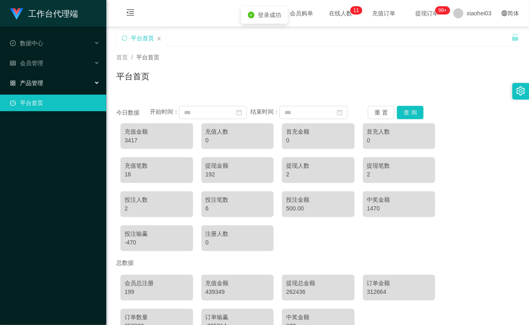
click at [46, 80] on div "产品管理" at bounding box center [53, 83] width 106 height 17
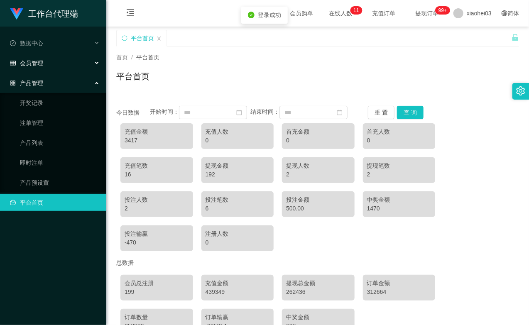
click at [45, 65] on div "会员管理" at bounding box center [53, 63] width 106 height 17
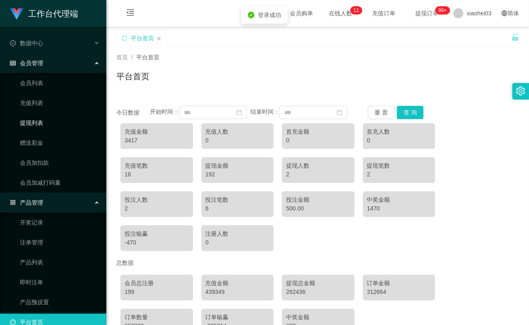
click at [35, 125] on link "提现列表" at bounding box center [60, 123] width 80 height 17
